Goal: Task Accomplishment & Management: Use online tool/utility

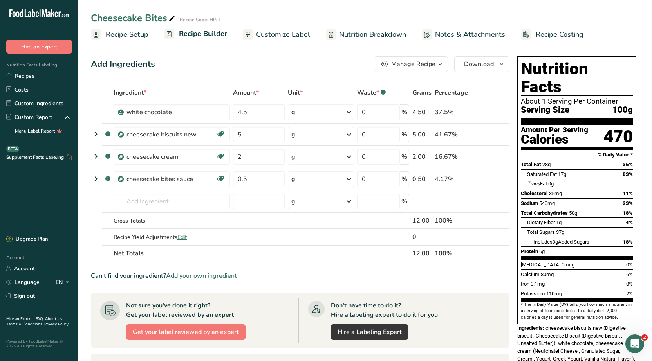
click at [135, 36] on span "Recipe Setup" at bounding box center [127, 34] width 43 height 11
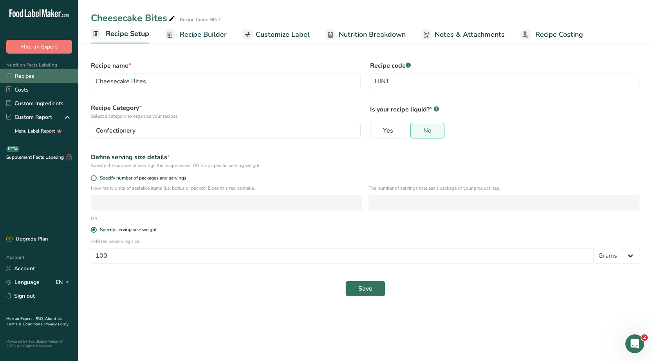
click at [12, 75] on link "Recipes" at bounding box center [39, 76] width 78 height 14
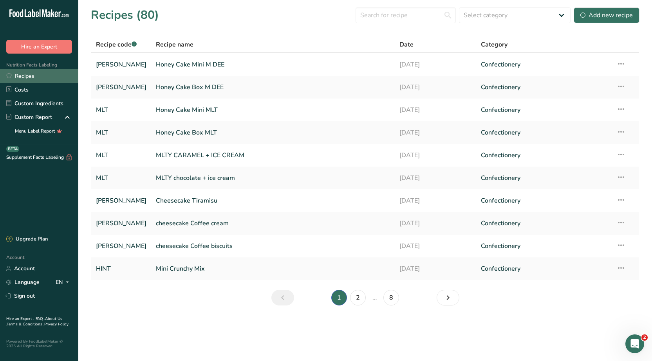
click at [25, 77] on link "Recipes" at bounding box center [39, 76] width 78 height 14
click at [25, 78] on link "Recipes" at bounding box center [39, 76] width 78 height 14
click at [18, 116] on div "Custom Report" at bounding box center [29, 117] width 46 height 8
click at [26, 102] on link "Custom Ingredients" at bounding box center [39, 104] width 78 height 14
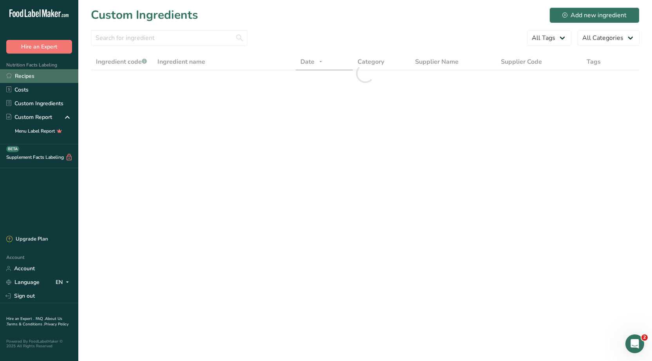
click at [27, 75] on link "Recipes" at bounding box center [39, 76] width 78 height 14
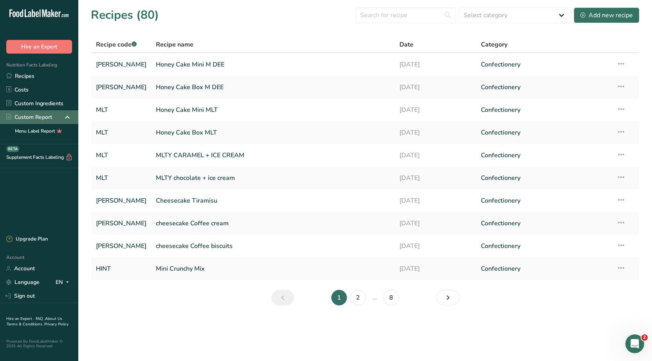
click at [45, 117] on div "Custom Report" at bounding box center [29, 117] width 46 height 8
click at [42, 101] on link "Custom Ingredients" at bounding box center [39, 104] width 78 height 14
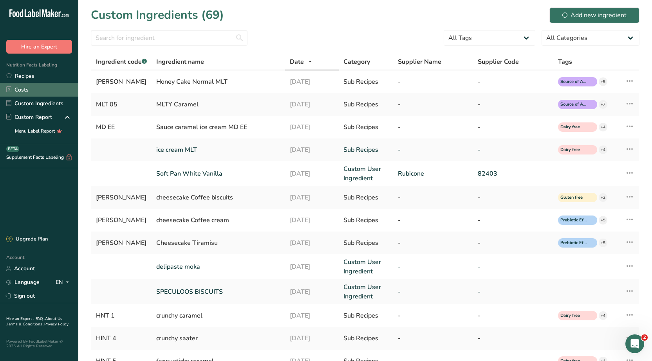
click at [24, 89] on link "Costs" at bounding box center [39, 90] width 78 height 14
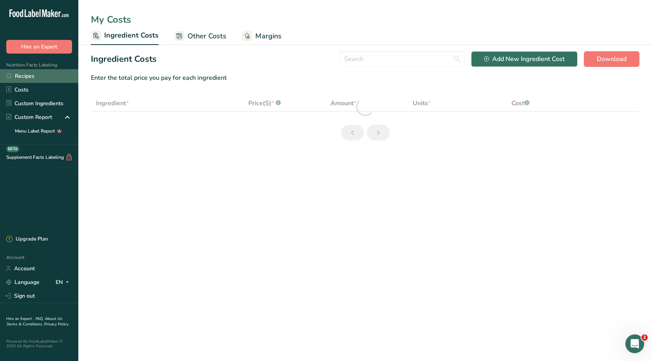
click at [26, 74] on link "Recipes" at bounding box center [39, 76] width 78 height 14
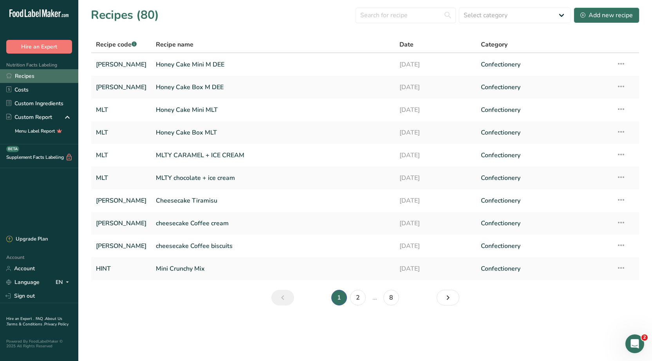
click at [20, 74] on link "Recipes" at bounding box center [39, 76] width 78 height 14
click at [27, 76] on link "Recipes" at bounding box center [39, 76] width 78 height 14
click at [18, 90] on link "Costs" at bounding box center [39, 90] width 78 height 14
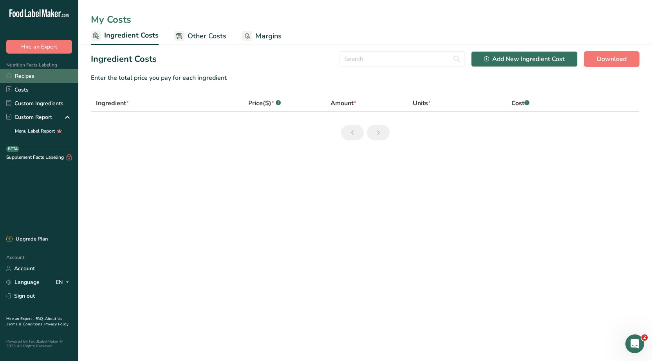
click at [17, 76] on link "Recipes" at bounding box center [39, 76] width 78 height 14
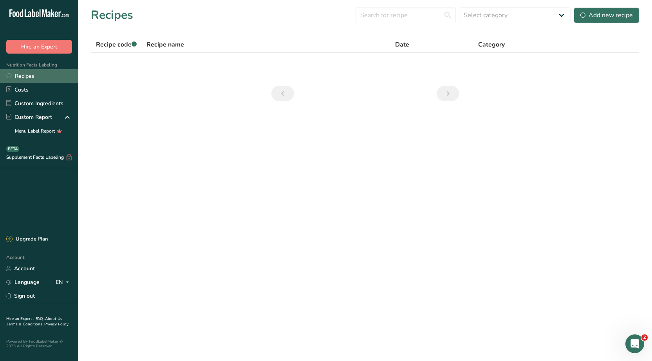
click at [18, 77] on link "Recipes" at bounding box center [39, 76] width 78 height 14
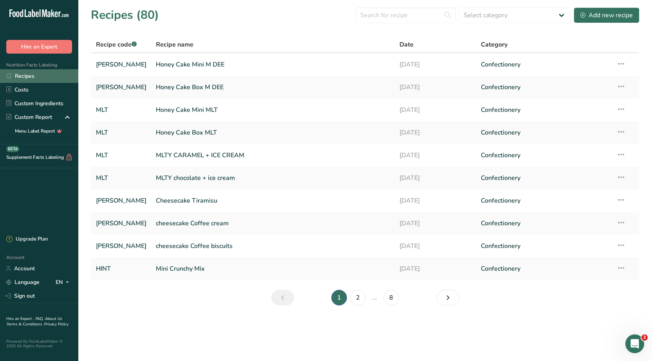
click at [29, 79] on link "Recipes" at bounding box center [39, 76] width 78 height 14
click at [25, 85] on link "Costs" at bounding box center [39, 90] width 78 height 14
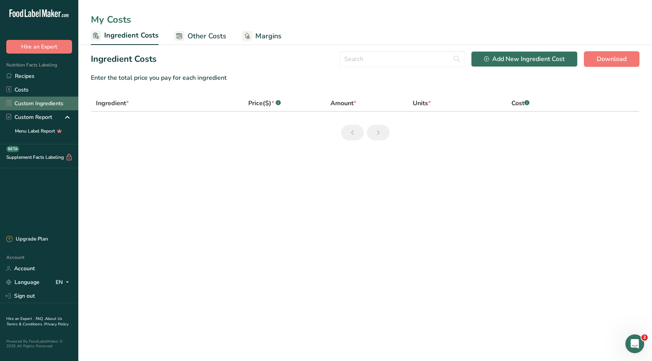
click at [21, 104] on link "Custom Ingredients" at bounding box center [39, 104] width 78 height 14
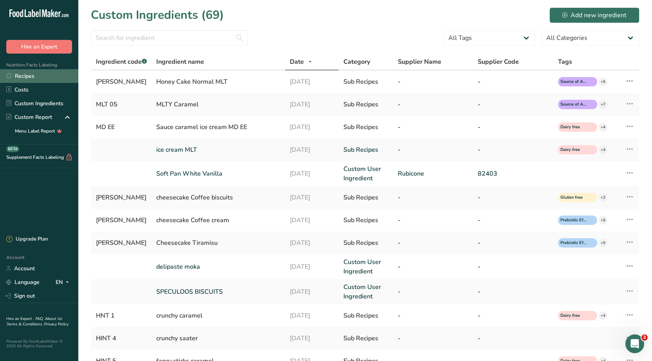
click at [14, 79] on link "Recipes" at bounding box center [39, 76] width 78 height 14
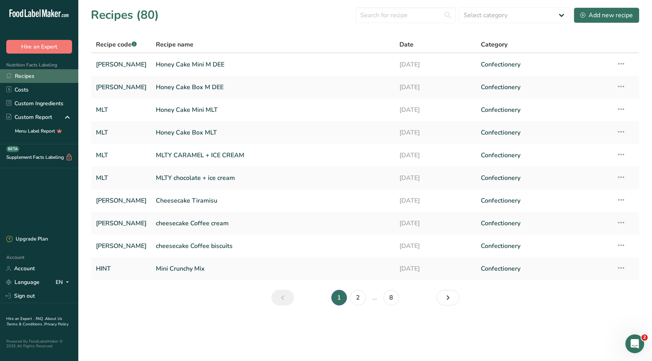
click at [14, 78] on link "Recipes" at bounding box center [39, 76] width 78 height 14
click at [18, 77] on link "Recipes" at bounding box center [39, 76] width 78 height 14
click at [21, 92] on link "Costs" at bounding box center [39, 90] width 78 height 14
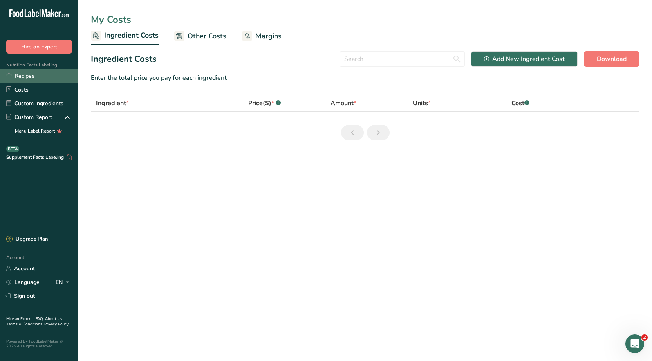
click at [21, 77] on link "Recipes" at bounding box center [39, 76] width 78 height 14
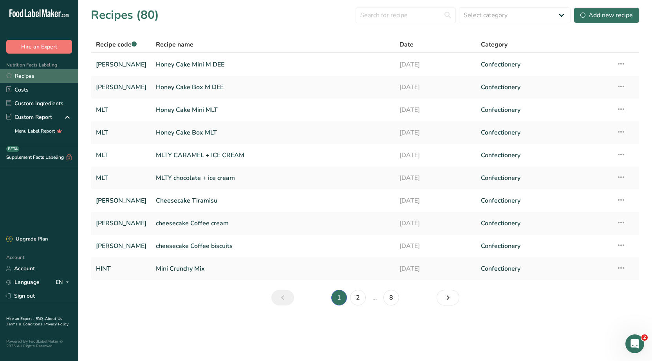
click at [21, 77] on link "Recipes" at bounding box center [39, 76] width 78 height 14
click at [170, 87] on link "Honey Cake Box M DEE" at bounding box center [273, 87] width 234 height 16
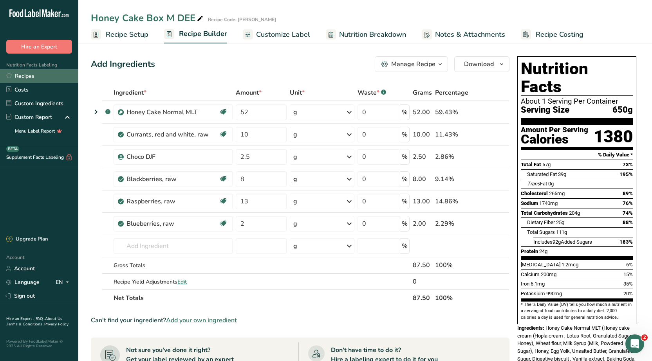
click at [18, 76] on link "Recipes" at bounding box center [39, 76] width 78 height 14
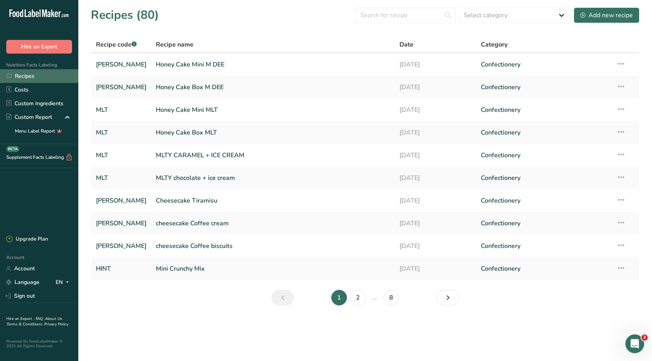
click at [19, 80] on link "Recipes" at bounding box center [39, 76] width 78 height 14
click at [20, 75] on link "Recipes" at bounding box center [39, 76] width 78 height 14
click at [26, 104] on link "Custom Ingredients" at bounding box center [39, 104] width 78 height 14
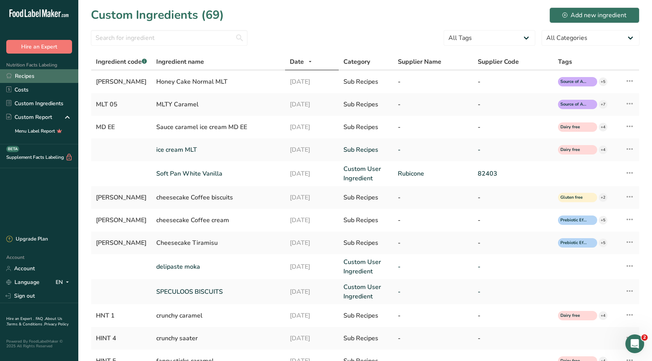
click at [26, 74] on link "Recipes" at bounding box center [39, 76] width 78 height 14
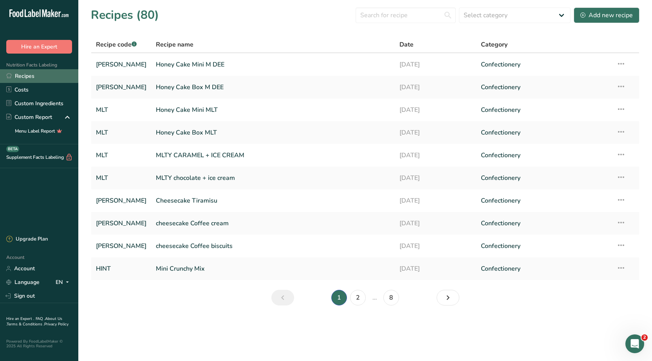
click at [25, 77] on link "Recipes" at bounding box center [39, 76] width 78 height 14
click at [13, 79] on link "Recipes" at bounding box center [39, 76] width 78 height 14
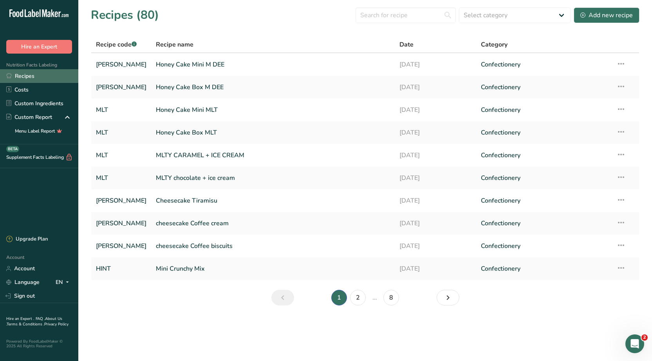
click at [13, 79] on link "Recipes" at bounding box center [39, 76] width 78 height 14
click at [18, 88] on link "Costs" at bounding box center [39, 90] width 78 height 14
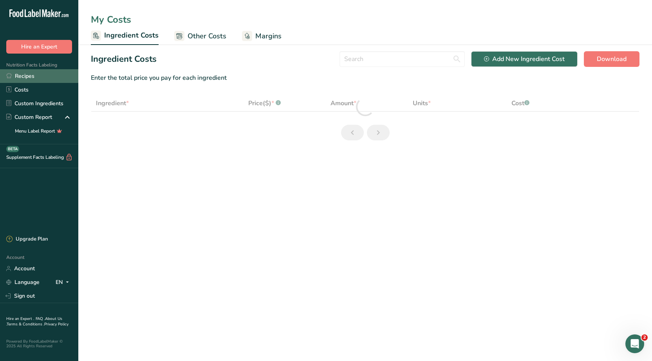
click at [18, 77] on link "Recipes" at bounding box center [39, 76] width 78 height 14
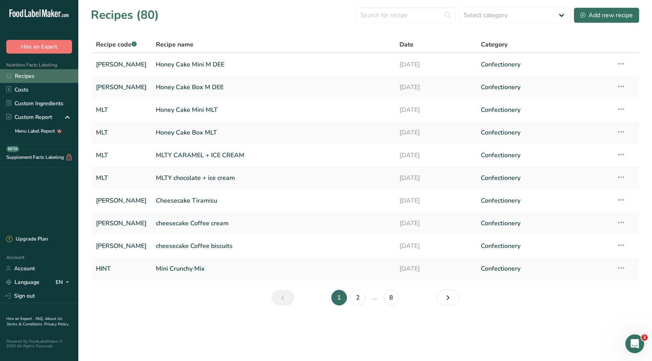
click at [19, 76] on link "Recipes" at bounding box center [39, 76] width 78 height 14
click at [19, 104] on link "Custom Ingredients" at bounding box center [39, 104] width 78 height 14
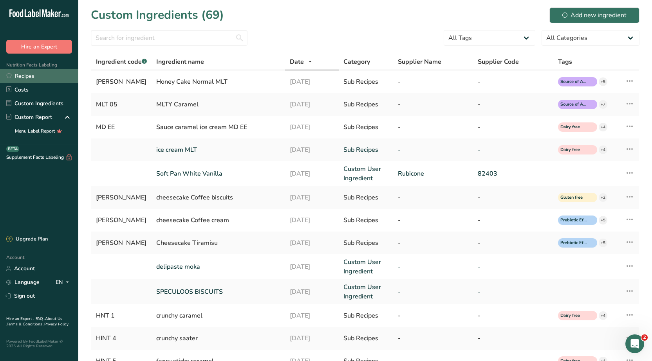
click at [14, 72] on link "Recipes" at bounding box center [39, 76] width 78 height 14
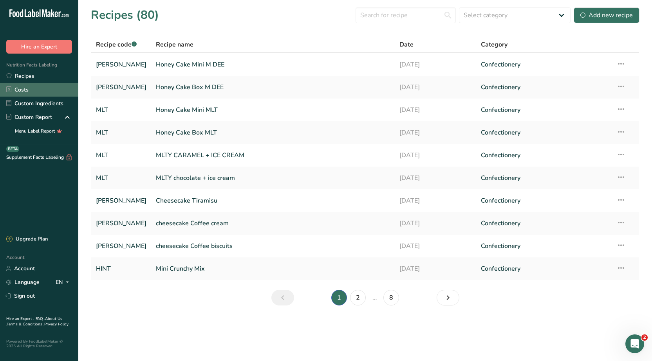
click at [29, 88] on link "Costs" at bounding box center [39, 90] width 78 height 14
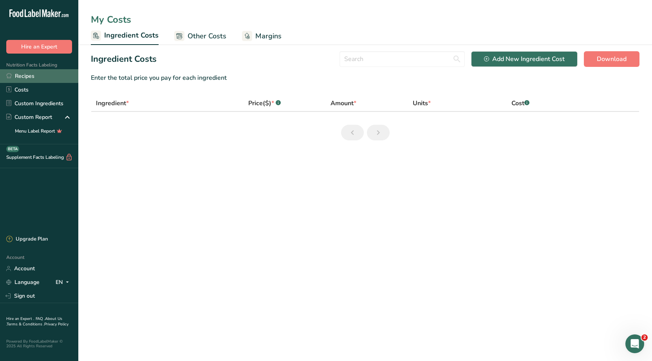
click at [18, 75] on link "Recipes" at bounding box center [39, 76] width 78 height 14
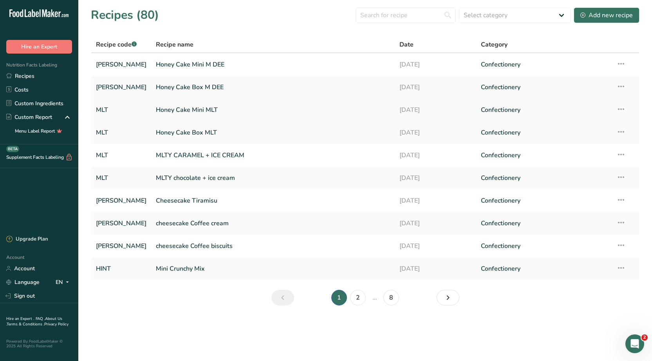
click at [162, 112] on link "Honey Cake Mini MLT" at bounding box center [273, 110] width 234 height 16
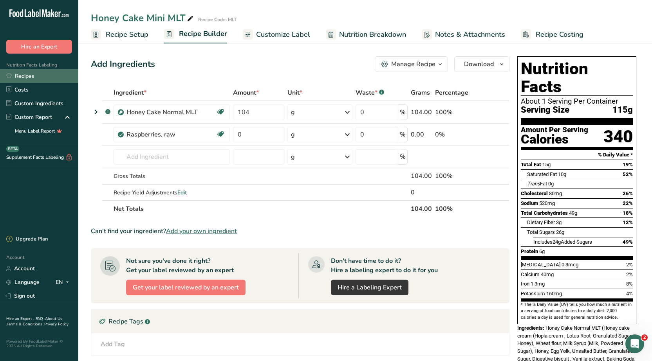
click at [21, 76] on link "Recipes" at bounding box center [39, 76] width 78 height 14
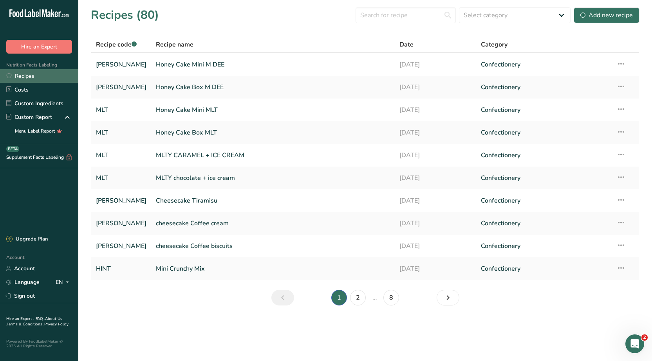
click at [23, 78] on link "Recipes" at bounding box center [39, 76] width 78 height 14
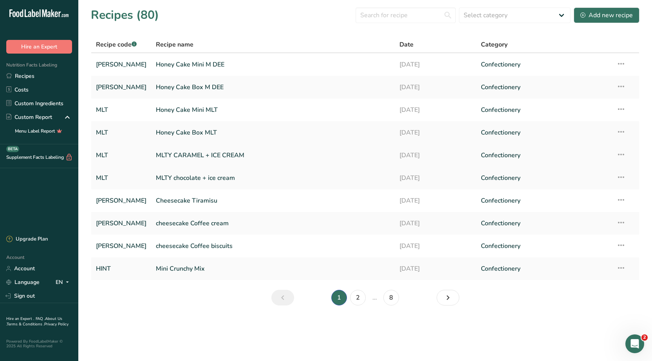
click at [169, 155] on link "MLTY CARAMEL + ICE CREAM" at bounding box center [273, 155] width 234 height 16
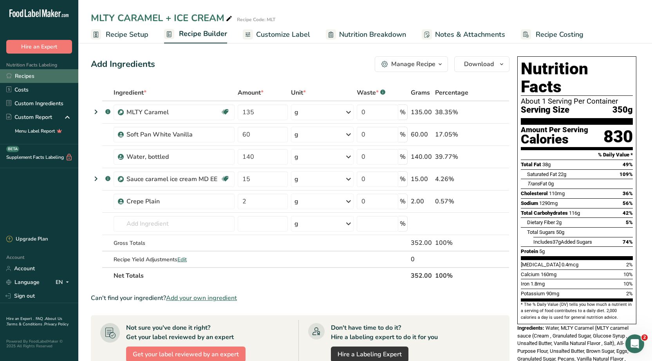
click at [11, 79] on link "Recipes" at bounding box center [39, 76] width 78 height 14
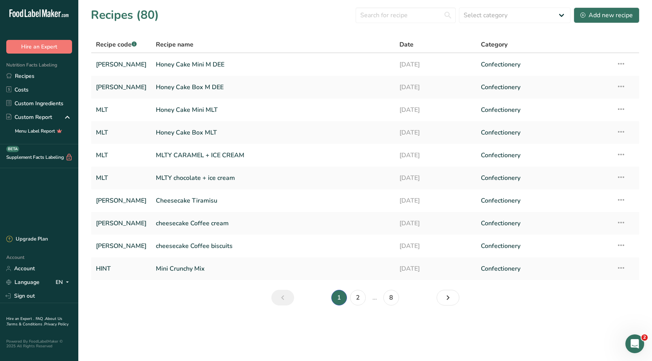
click at [235, 17] on div "Recipes (80) Select category All Baked Goods Beverages Confectionery Cooked Mea…" at bounding box center [365, 15] width 548 height 18
